Goal: Transaction & Acquisition: Purchase product/service

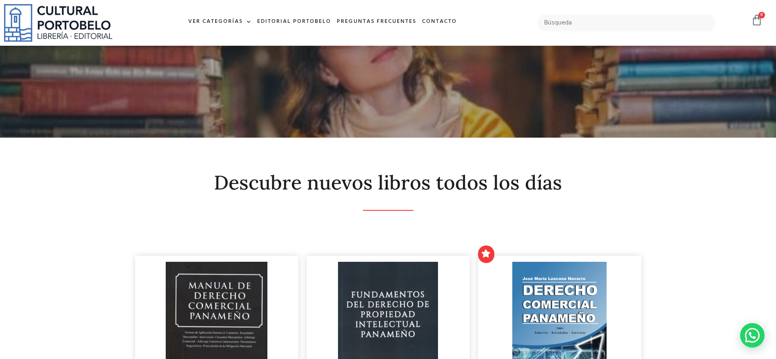
scroll to position [153, 0]
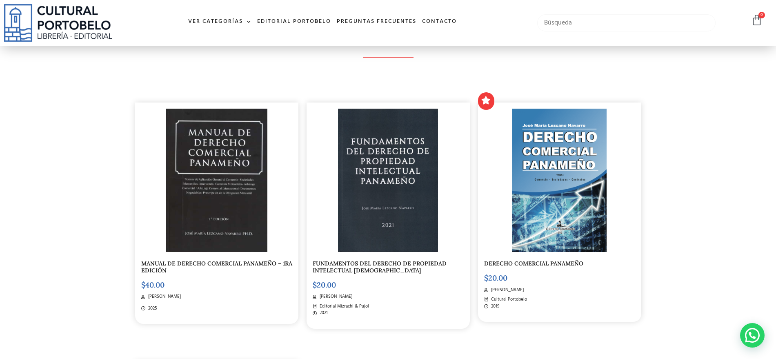
click at [570, 20] on input "text" at bounding box center [626, 22] width 179 height 17
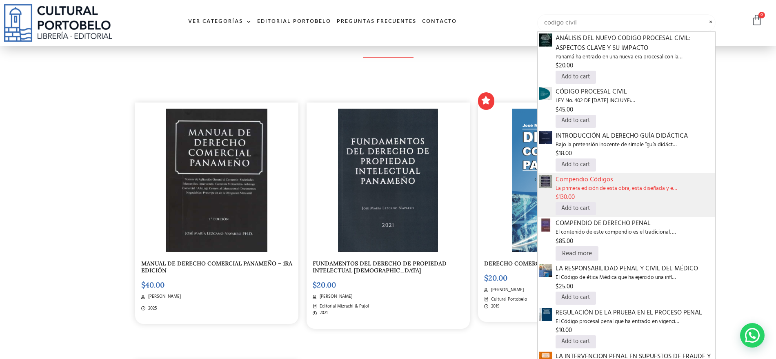
type input "codigo civil"
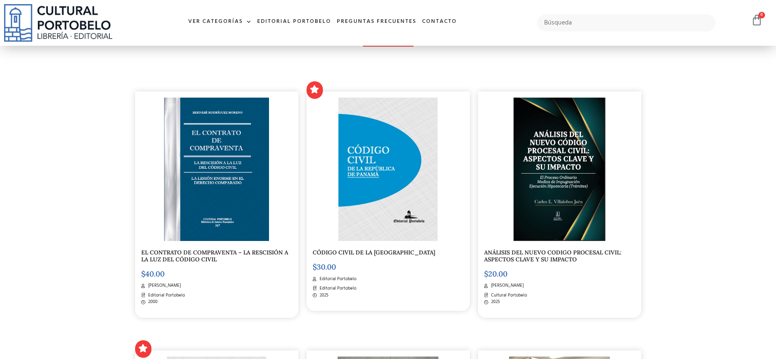
scroll to position [153, 0]
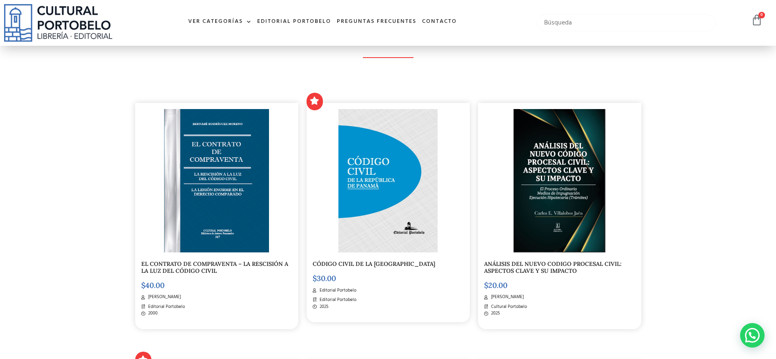
click at [605, 18] on input "text" at bounding box center [626, 22] width 179 height 17
click at [246, 22] on span at bounding box center [247, 22] width 9 height 12
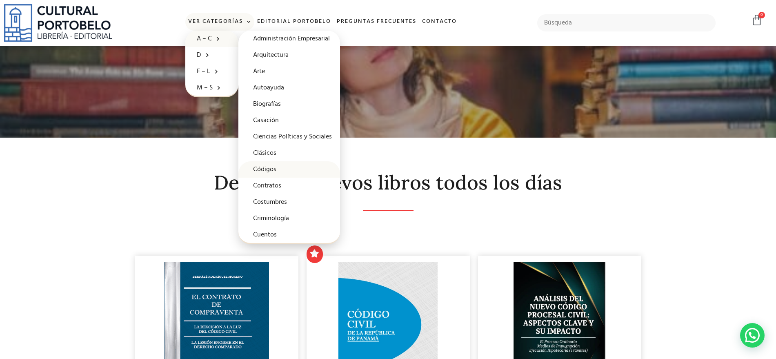
click at [273, 167] on link "Códigos" at bounding box center [289, 169] width 102 height 16
